Goal: Task Accomplishment & Management: Complete application form

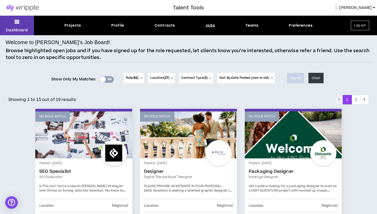
click at [360, 29] on button "Log out" at bounding box center [359, 26] width 18 height 10
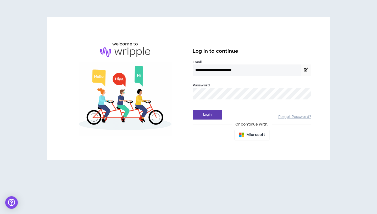
click at [360, 20] on div "**********" at bounding box center [188, 90] width 377 height 181
click at [208, 118] on button "Login" at bounding box center [206, 115] width 29 height 10
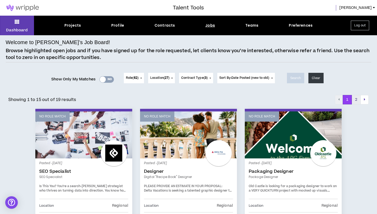
click at [359, 97] on button "2" at bounding box center [355, 99] width 9 height 9
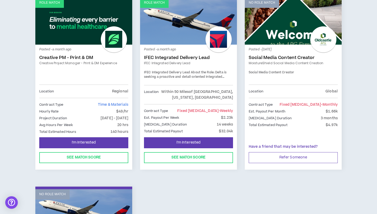
scroll to position [98, 0]
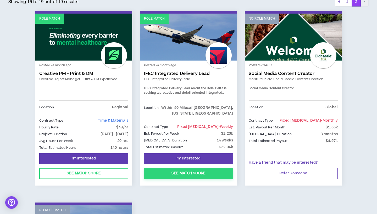
click at [163, 172] on button "See Match Score" at bounding box center [188, 173] width 89 height 11
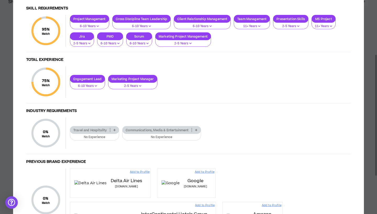
click at [160, 128] on p "Communications, Media & Entertainment" at bounding box center [156, 130] width 69 height 4
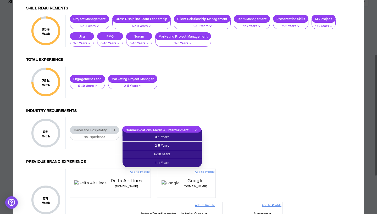
click at [216, 101] on div "75 % Match Total Experience Engagement Lead 6-10 Years Marketing Project Manage…" at bounding box center [188, 85] width 324 height 37
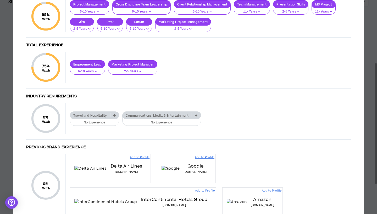
click at [144, 114] on p "Communications, Media & Entertainment" at bounding box center [156, 116] width 69 height 4
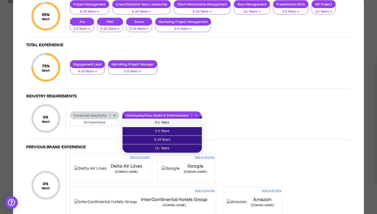
click at [144, 121] on span "0-1 Years" at bounding box center [162, 123] width 73 height 6
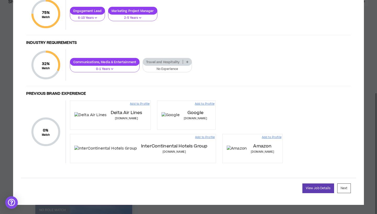
click at [103, 61] on p "Communications, Media & Entertainment" at bounding box center [104, 62] width 69 height 4
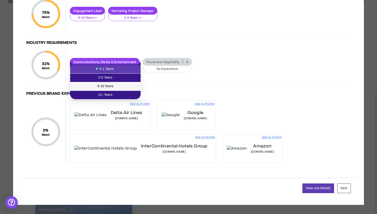
click at [103, 84] on span "6-10 Years" at bounding box center [105, 87] width 64 height 6
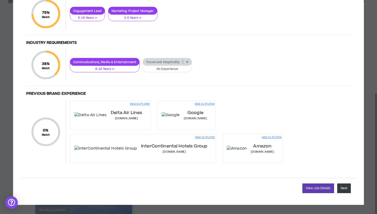
click at [342, 186] on button "Next" at bounding box center [344, 189] width 14 height 10
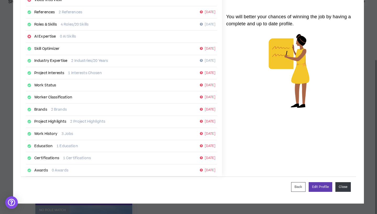
click at [340, 187] on button "Close" at bounding box center [342, 188] width 15 height 10
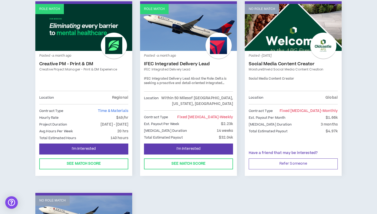
scroll to position [118, 0]
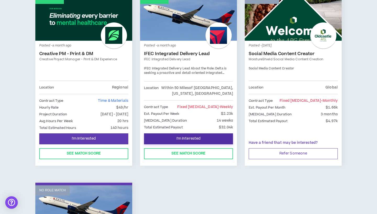
click at [185, 135] on button "I'm Interested" at bounding box center [188, 139] width 89 height 11
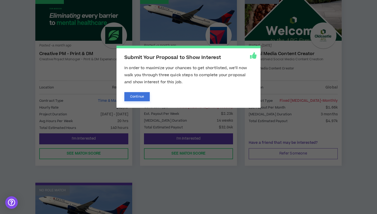
click at [137, 95] on button "Continue" at bounding box center [136, 96] width 25 height 9
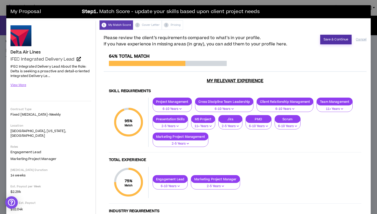
click at [340, 38] on button "Save & Continue" at bounding box center [336, 40] width 32 height 10
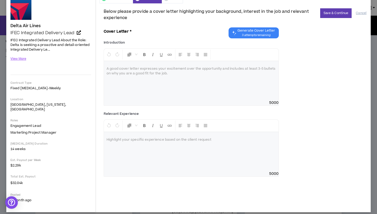
scroll to position [26, 0]
click at [260, 30] on span "Generate Cover Letter" at bounding box center [256, 31] width 38 height 4
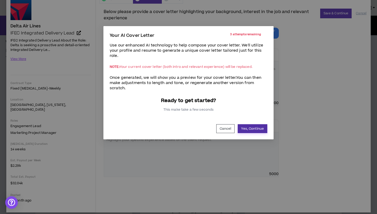
click at [256, 129] on button "Yes, Continue" at bounding box center [252, 128] width 30 height 9
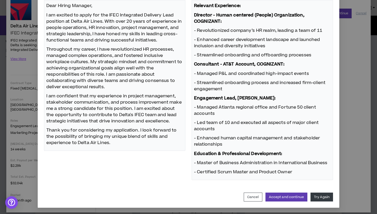
scroll to position [82, 0]
click at [284, 199] on button "Accept and continue" at bounding box center [286, 197] width 42 height 9
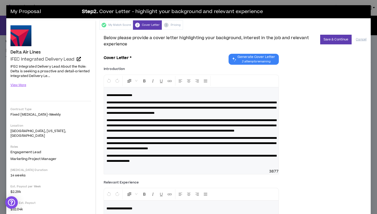
scroll to position [0, 0]
click at [335, 40] on button "Save & Continue" at bounding box center [336, 40] width 32 height 10
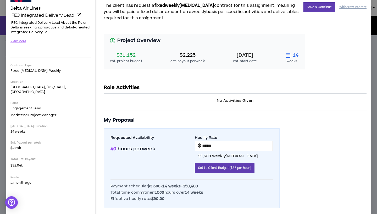
scroll to position [47, 0]
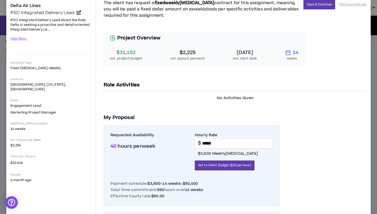
click at [240, 52] on div "[DATE]" at bounding box center [245, 52] width 24 height 7
click at [289, 52] on icon "calendar" at bounding box center [287, 52] width 5 height 5
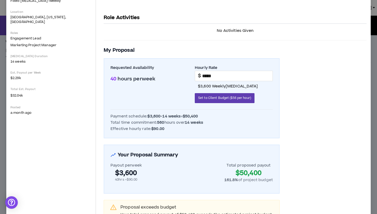
scroll to position [117, 0]
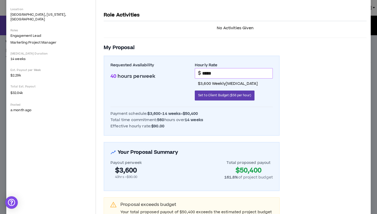
click at [223, 75] on input "*****" at bounding box center [237, 74] width 70 height 10
type input "*"
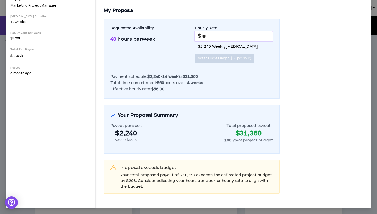
scroll to position [153, 0]
click at [301, 74] on div "Project Overview $31,152 est. project budget $2,225 est. payout per week [DATE]…" at bounding box center [235, 56] width 263 height 276
click at [207, 35] on input "*****" at bounding box center [237, 37] width 70 height 10
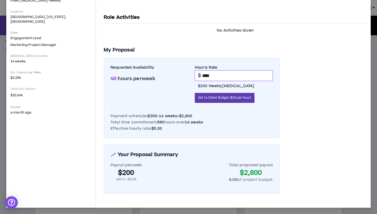
scroll to position [114, 0]
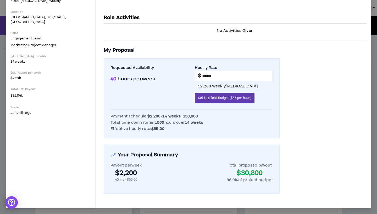
click at [300, 73] on div "Project Overview $31,152 est. project budget $2,225 est. payout per week [DATE]…" at bounding box center [235, 76] width 263 height 236
click at [222, 99] on span "Set to Client Budget ($56 per hour)" at bounding box center [224, 98] width 53 height 5
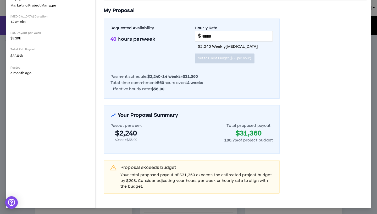
scroll to position [153, 0]
click at [208, 36] on input "*****" at bounding box center [237, 37] width 70 height 10
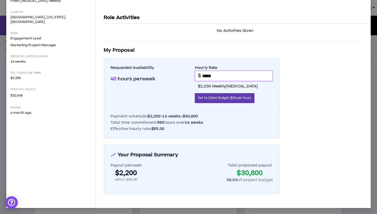
type input "*****"
click at [332, 133] on div "Project Overview $31,152 est. project budget $2,225 est. payout per week [DATE]…" at bounding box center [235, 76] width 263 height 236
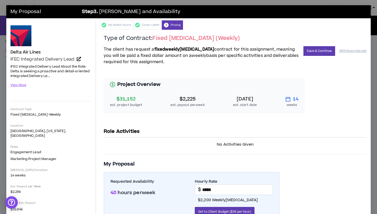
scroll to position [0, 0]
click at [318, 49] on button "Save & Continue" at bounding box center [319, 51] width 32 height 10
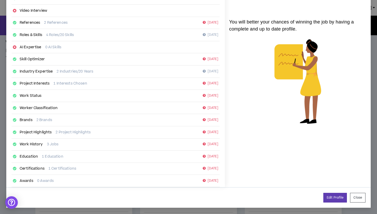
scroll to position [60, 0]
click at [354, 196] on button "Close" at bounding box center [357, 198] width 15 height 10
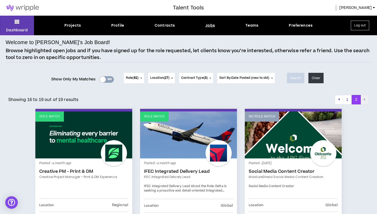
click at [356, 26] on button "Log out" at bounding box center [359, 26] width 18 height 10
